Goal: Navigation & Orientation: Go to known website

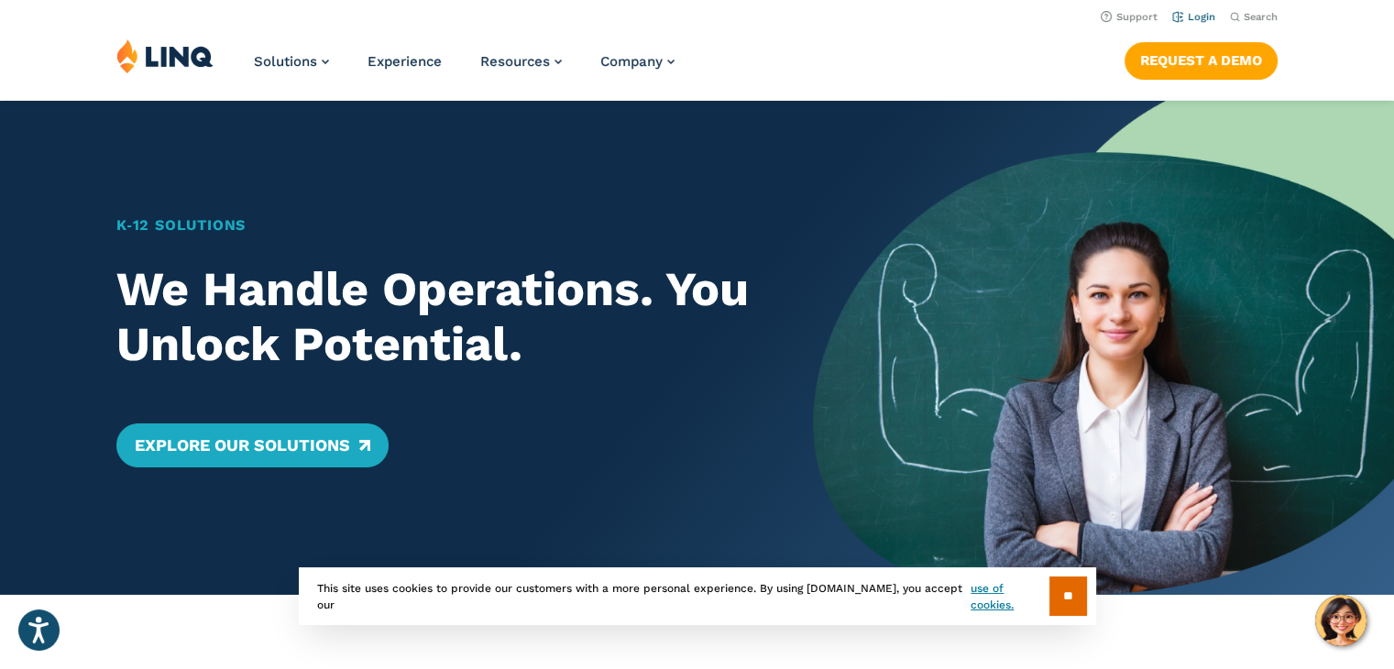
click at [1208, 16] on link "Login" at bounding box center [1193, 17] width 43 height 12
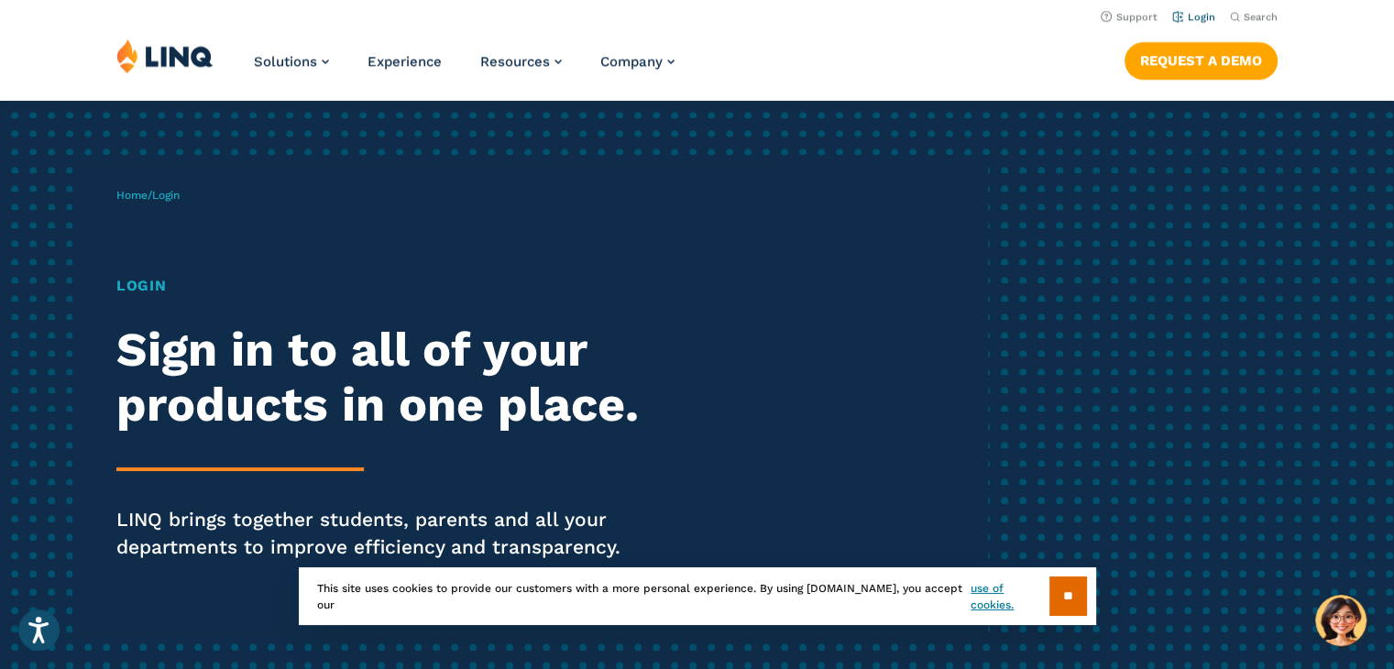
click at [1192, 17] on link "Login" at bounding box center [1193, 17] width 43 height 12
click at [1056, 599] on input "**" at bounding box center [1069, 596] width 38 height 39
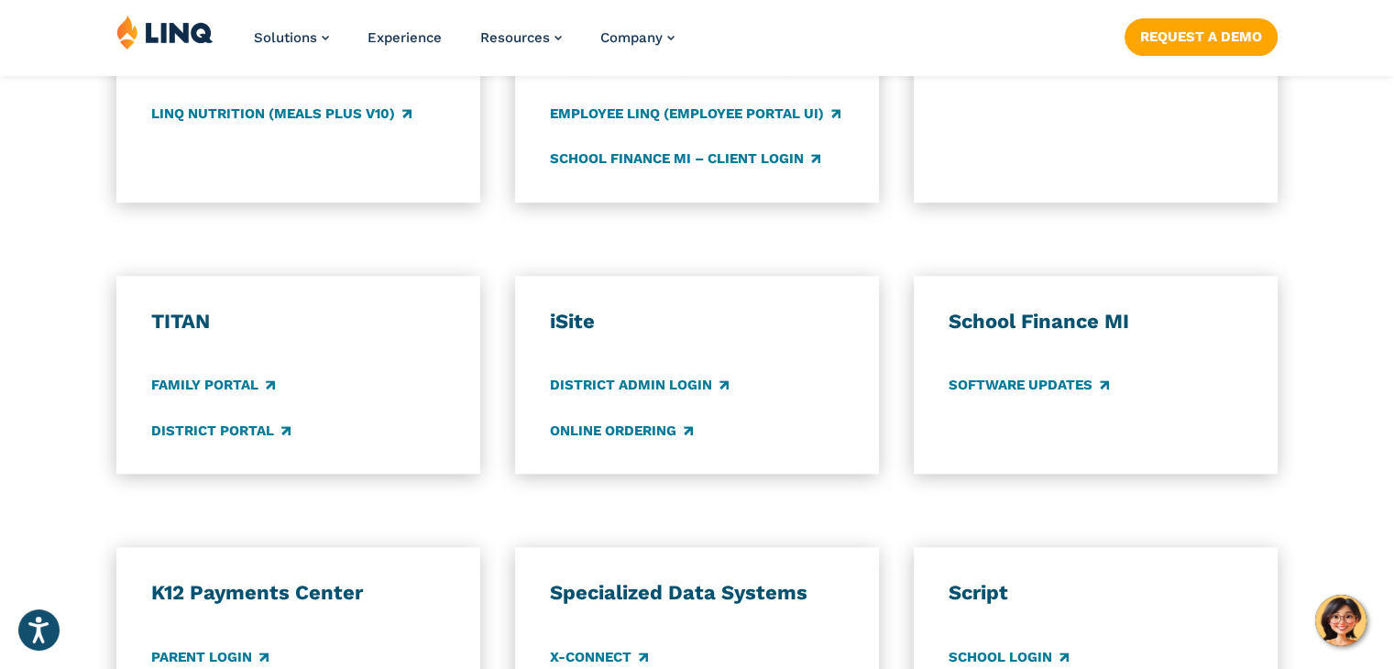
scroll to position [1283, 0]
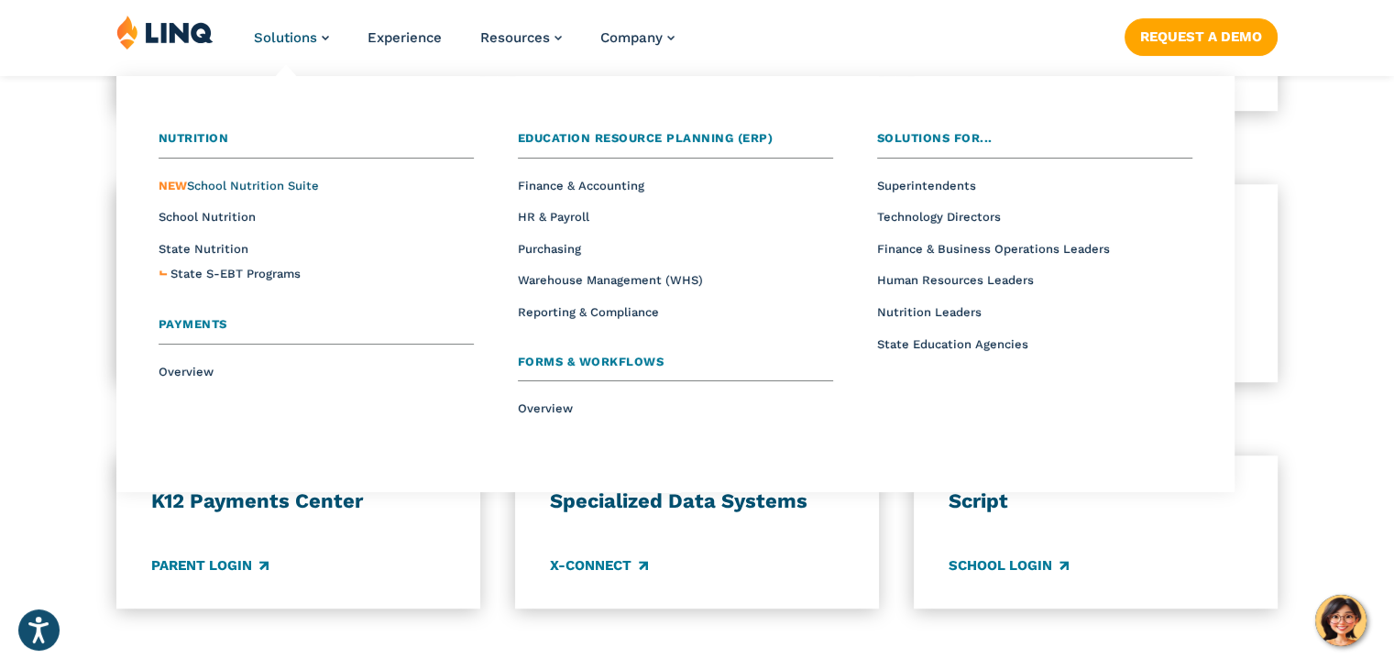
click at [257, 188] on span "NEW School Nutrition Suite" at bounding box center [239, 186] width 160 height 14
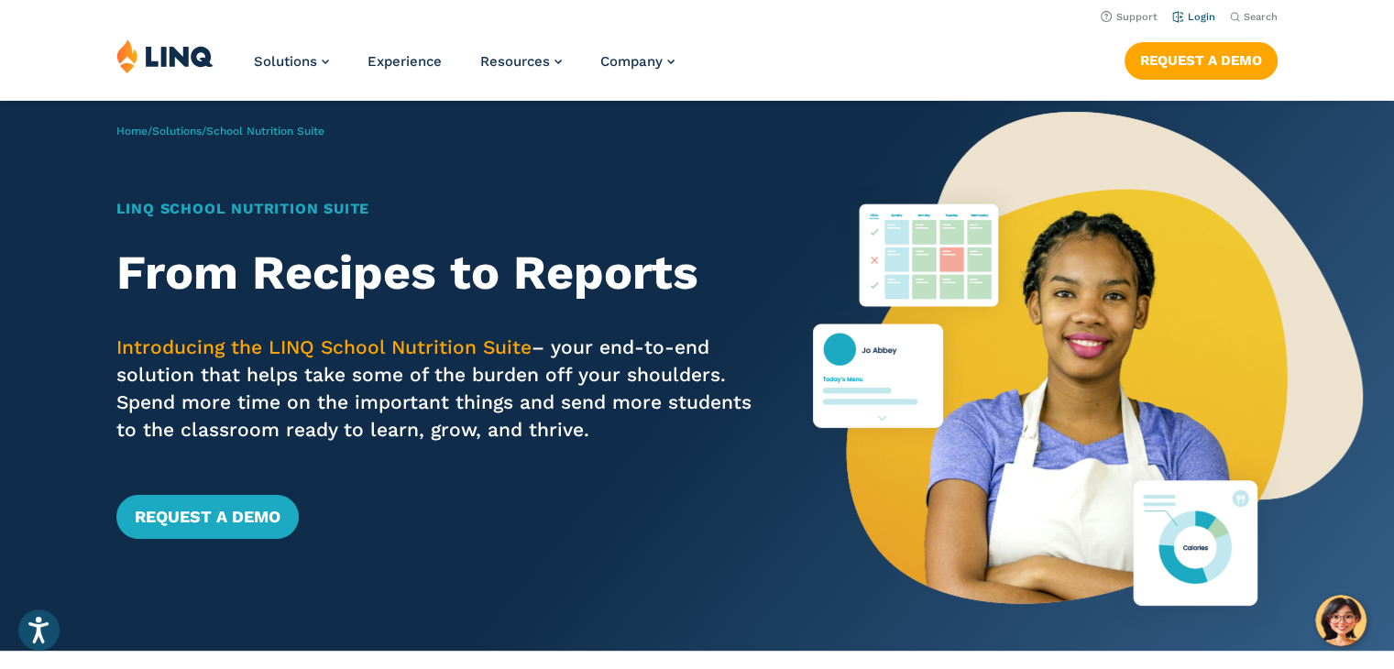
click at [1193, 12] on link "Login" at bounding box center [1193, 17] width 43 height 12
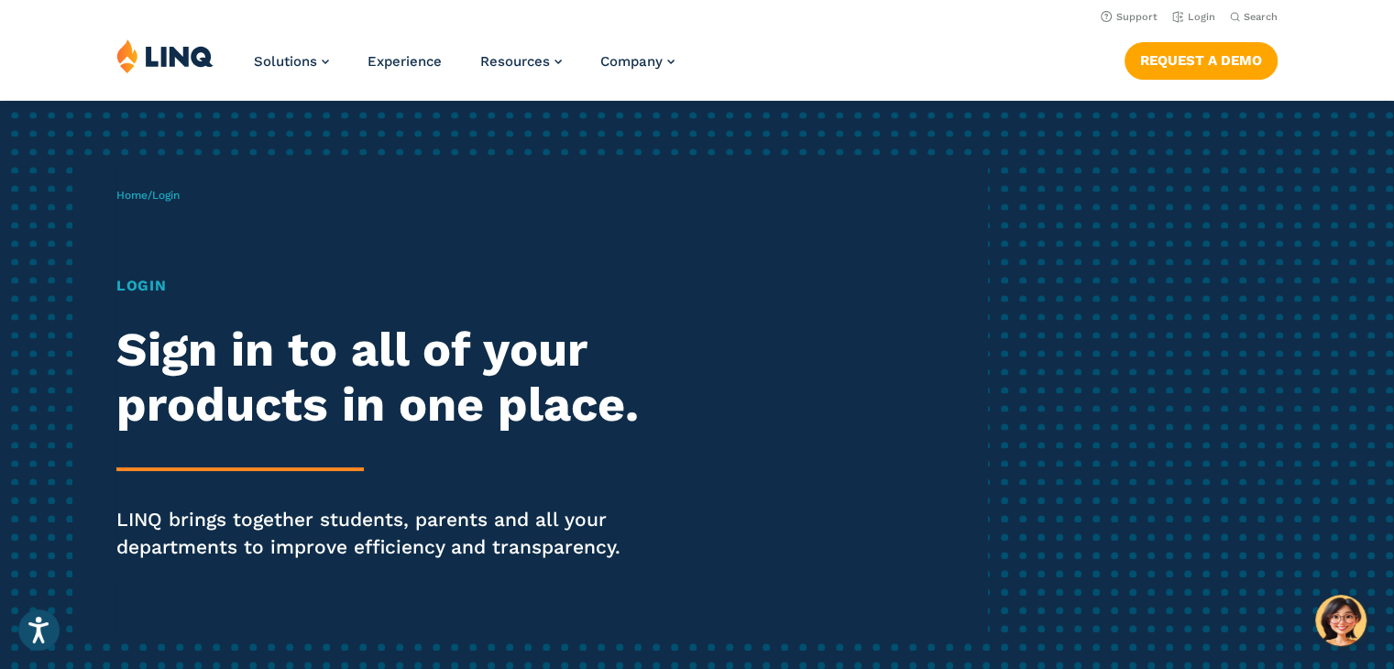
click at [187, 62] on img at bounding box center [164, 55] width 97 height 35
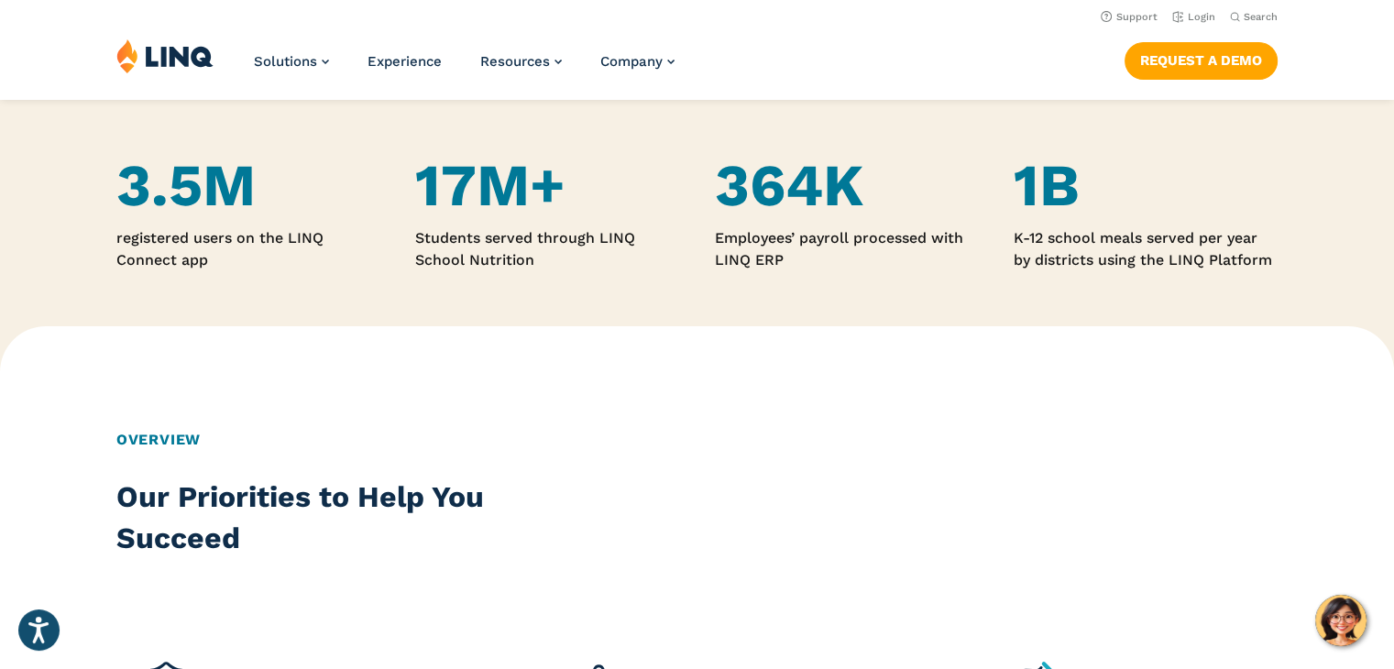
scroll to position [917, 0]
